Goal: Task Accomplishment & Management: Manage account settings

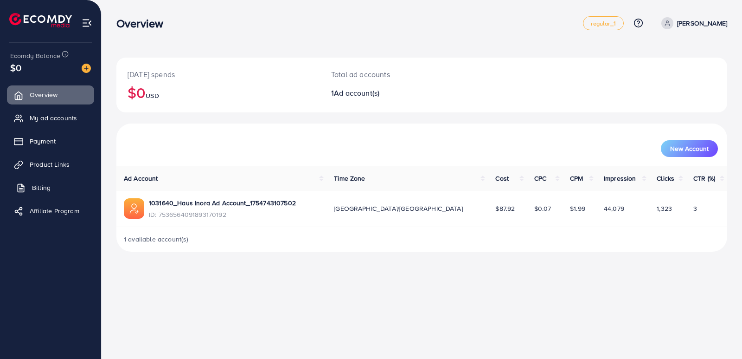
click at [39, 188] on span "Billing" at bounding box center [41, 187] width 19 height 9
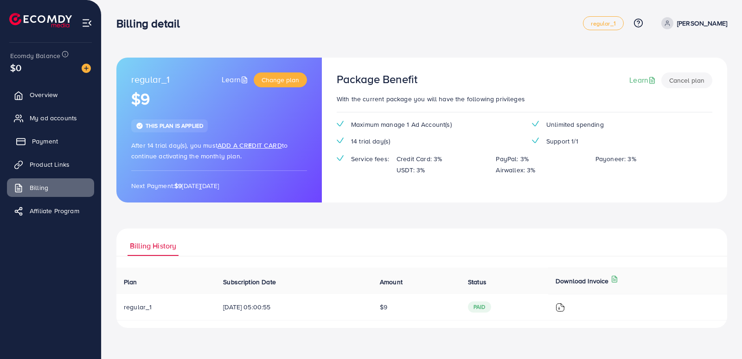
click at [48, 144] on span "Payment" at bounding box center [45, 140] width 26 height 9
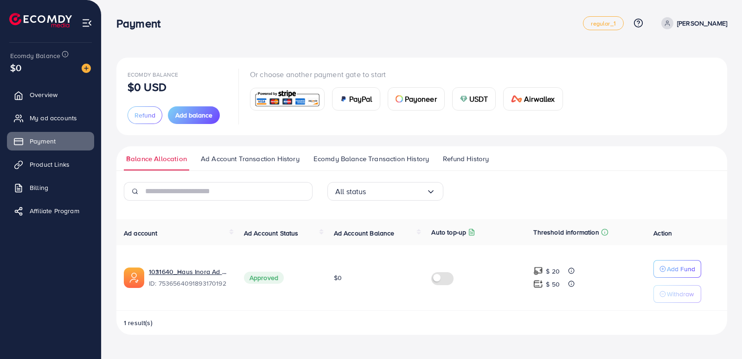
click at [455, 162] on span "Refund History" at bounding box center [466, 159] width 46 height 10
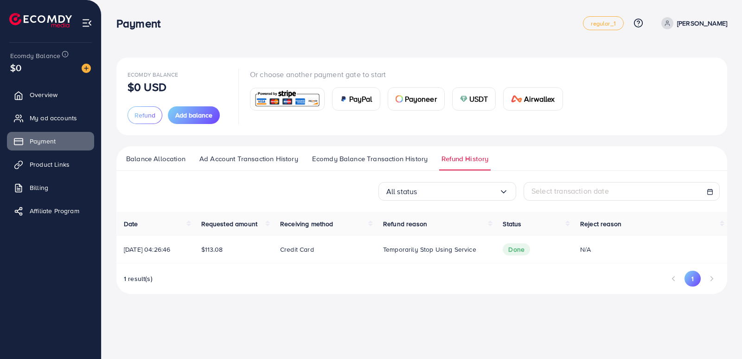
click at [272, 332] on div "Payment regular_1 Help Center Contact Support Plans and Pricing Term and policy…" at bounding box center [371, 179] width 742 height 359
click at [45, 182] on link "Billing" at bounding box center [50, 187] width 87 height 19
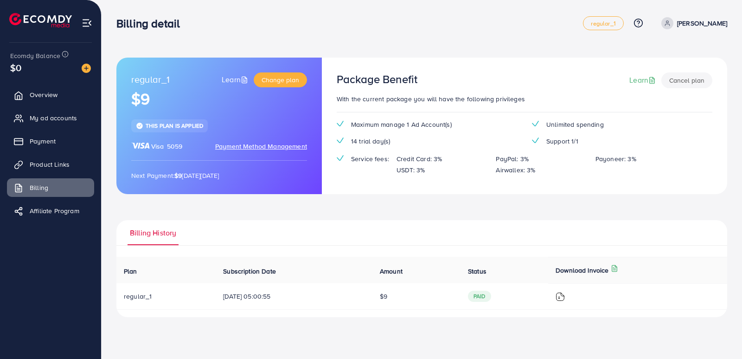
click at [418, 224] on ul "Billing History" at bounding box center [421, 232] width 611 height 25
